Goal: Navigation & Orientation: Find specific page/section

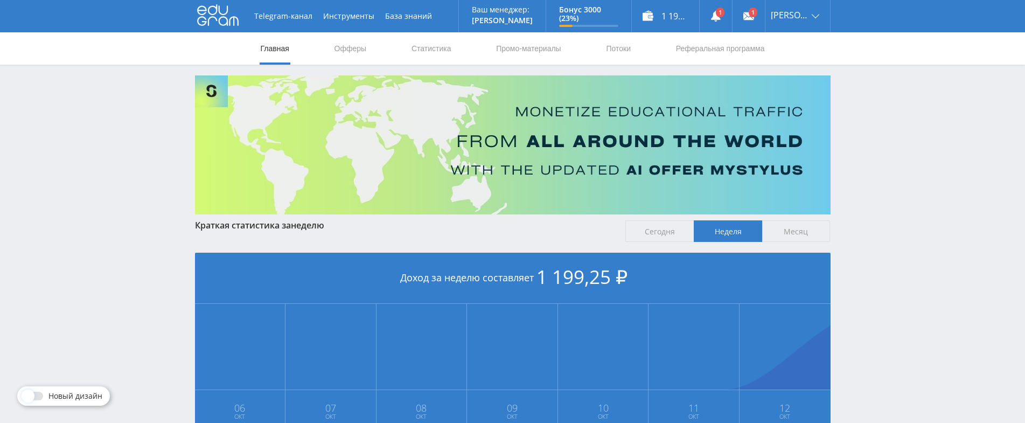
click at [274, 50] on link "Главная" at bounding box center [275, 48] width 31 height 32
click at [725, 16] on link at bounding box center [716, 16] width 32 height 32
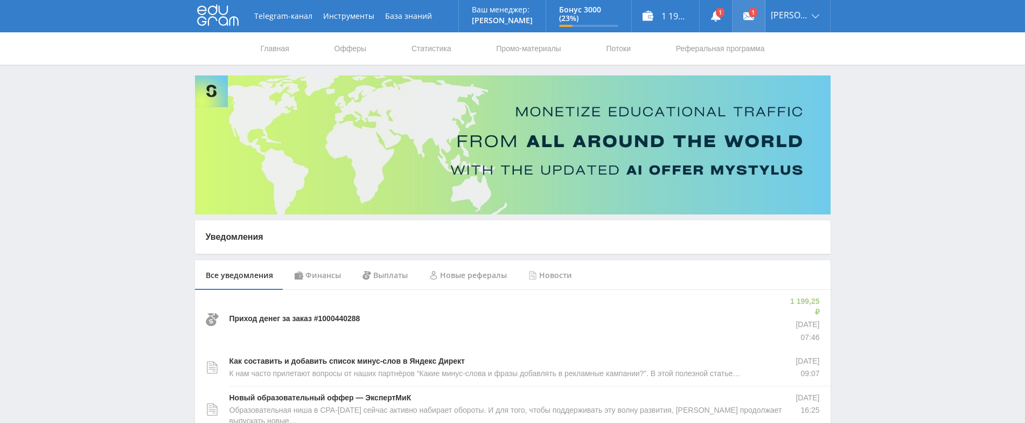
click at [757, 10] on link at bounding box center [749, 16] width 32 height 32
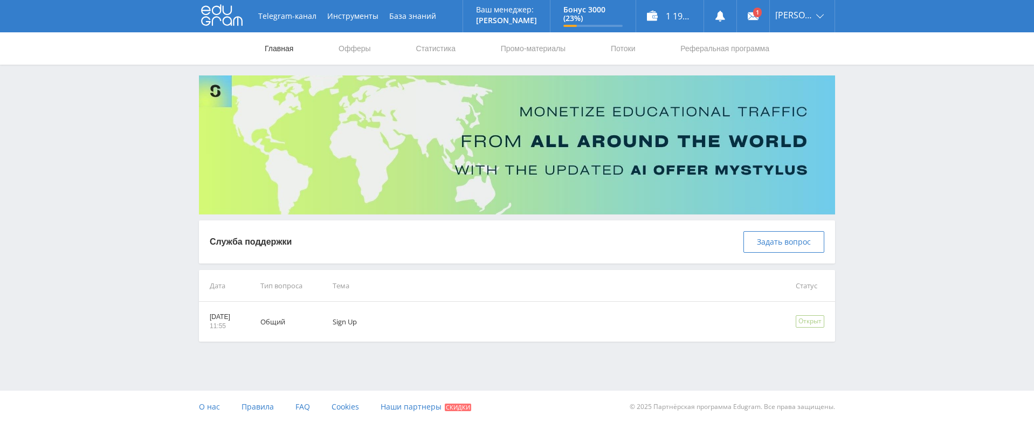
click at [280, 48] on link "Главная" at bounding box center [278, 48] width 31 height 32
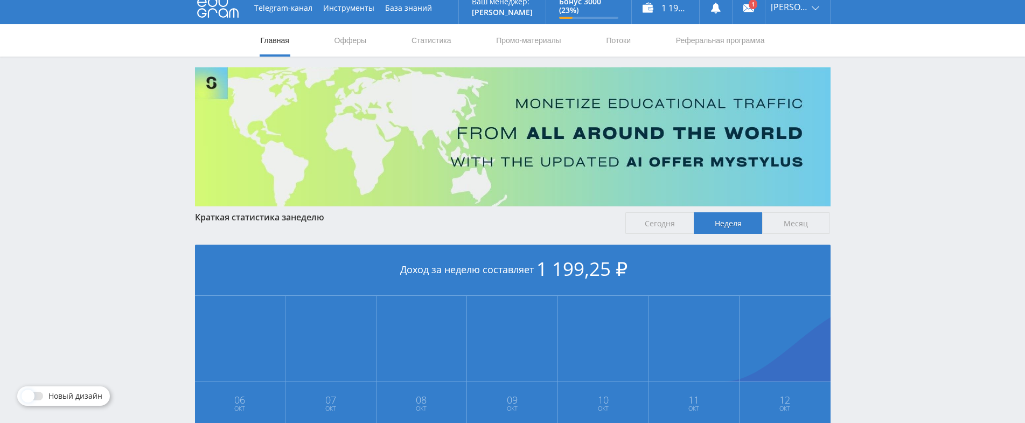
scroll to position [1, 0]
